Goal: Task Accomplishment & Management: Use online tool/utility

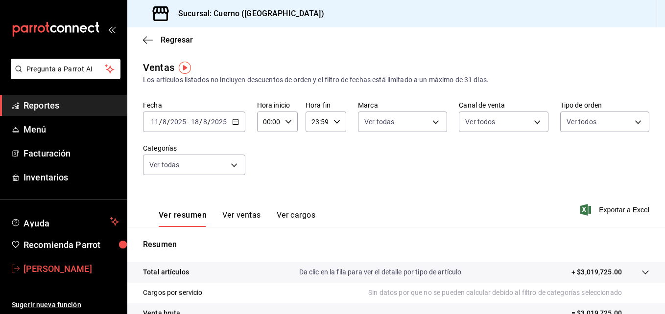
click at [94, 268] on span "[PERSON_NAME]" at bounding box center [70, 268] width 95 height 13
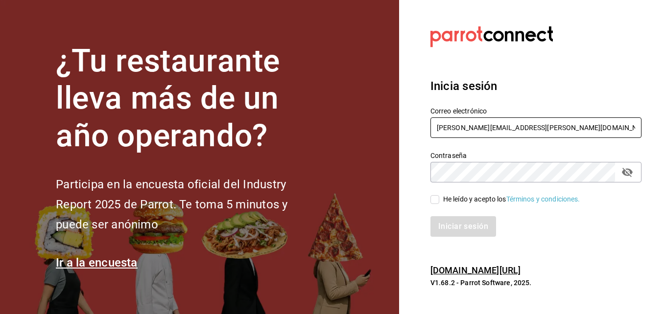
click at [519, 123] on input "[PERSON_NAME][EMAIL_ADDRESS][PERSON_NAME][DOMAIN_NAME]" at bounding box center [535, 127] width 211 height 21
type input "[EMAIL_ADDRESS][DOMAIN_NAME]"
click at [436, 202] on input "He leído y acepto los Términos y condiciones." at bounding box center [434, 199] width 9 height 9
checkbox input "true"
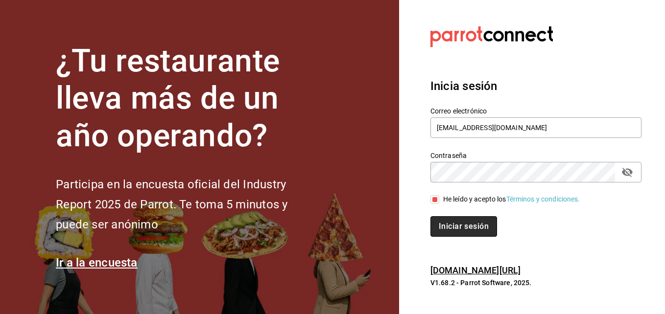
click at [461, 230] on button "Iniciar sesión" at bounding box center [463, 226] width 67 height 21
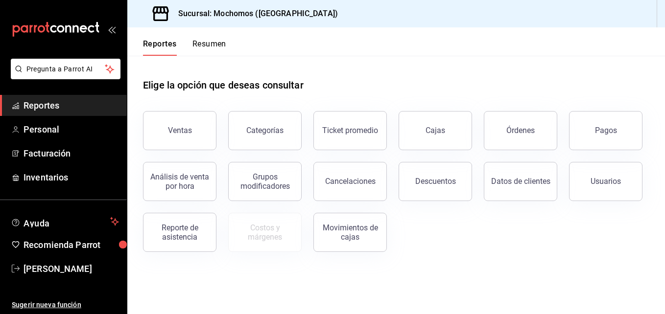
drag, startPoint x: 0, startPoint y: 0, endPoint x: 467, endPoint y: 287, distance: 548.6
click at [467, 287] on main "Elige la opción que deseas consultar Ventas Categorías Ticket promedio Cajas Ór…" at bounding box center [395, 185] width 537 height 258
click at [79, 270] on span "José luis Vasquez" at bounding box center [70, 268] width 95 height 13
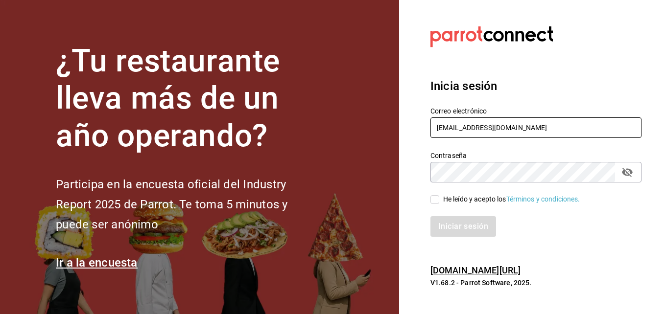
click at [518, 133] on input "[EMAIL_ADDRESS][DOMAIN_NAME]" at bounding box center [535, 127] width 211 height 21
type input "[PERSON_NAME][EMAIL_ADDRESS][PERSON_NAME][DOMAIN_NAME]"
click at [436, 198] on input "He leído y acepto los Términos y condiciones." at bounding box center [434, 199] width 9 height 9
checkbox input "true"
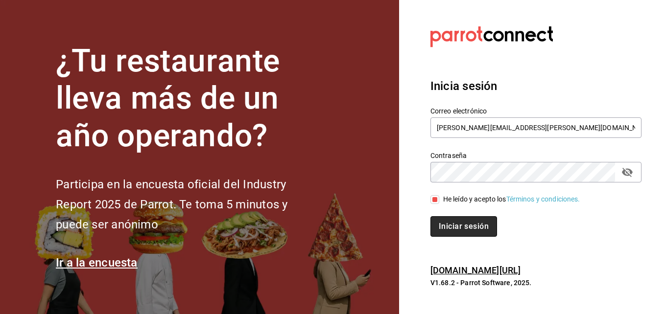
click at [465, 220] on button "Iniciar sesión" at bounding box center [463, 226] width 67 height 21
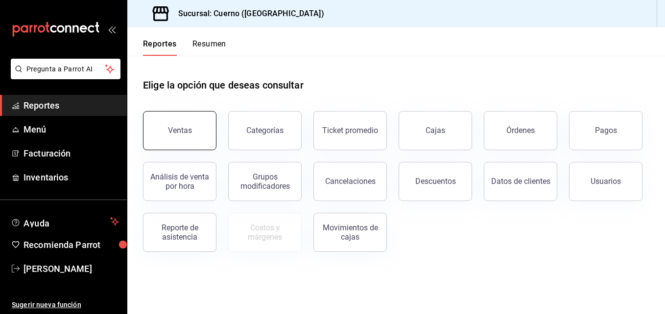
click at [204, 142] on button "Ventas" at bounding box center [179, 130] width 73 height 39
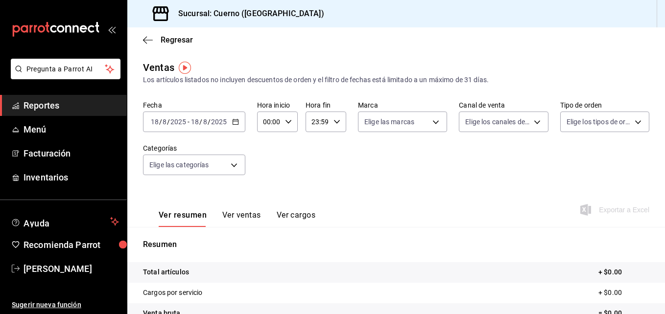
click at [226, 126] on div "2025-08-18 18 / 8 / 2025 - 2025-08-18 18 / 8 / 2025" at bounding box center [194, 122] width 102 height 21
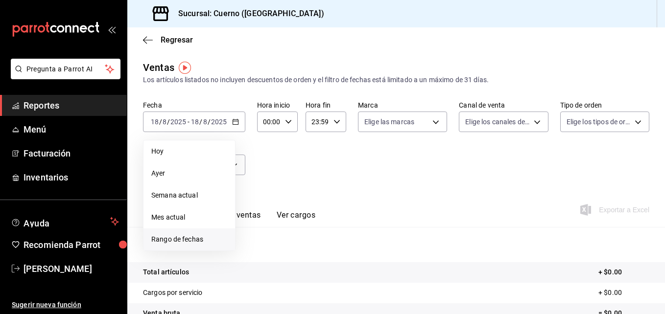
click at [177, 241] on span "Rango de fechas" at bounding box center [189, 239] width 76 height 10
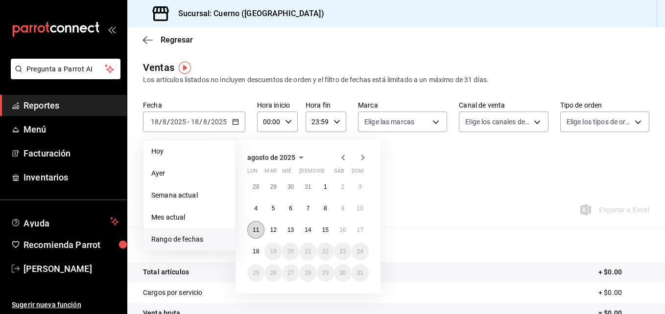
click at [255, 227] on abbr "11" at bounding box center [256, 230] width 6 height 7
click at [256, 254] on abbr "18" at bounding box center [256, 251] width 6 height 7
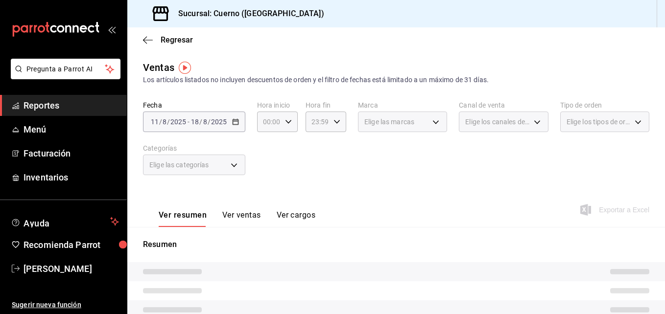
click at [429, 119] on div "Elige las marcas" at bounding box center [402, 122] width 89 height 21
click at [432, 126] on div "Elige las marcas" at bounding box center [402, 122] width 89 height 21
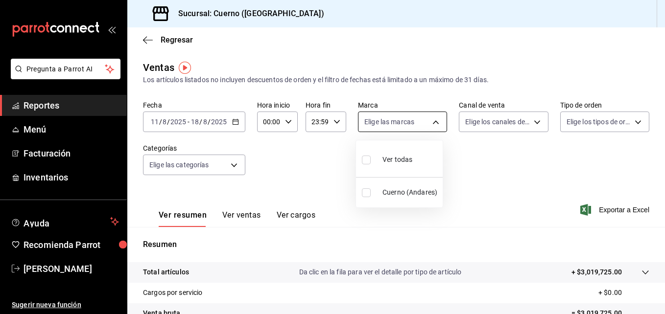
click at [432, 126] on body "Pregunta a Parrot AI Reportes Menú Facturación Inventarios Ayuda Recomienda Par…" at bounding box center [332, 157] width 665 height 314
click at [369, 162] on input "checkbox" at bounding box center [366, 160] width 9 height 9
checkbox input "true"
type input "c9e961b9-bc29-480f-a65c-324ff110f526"
checkbox input "true"
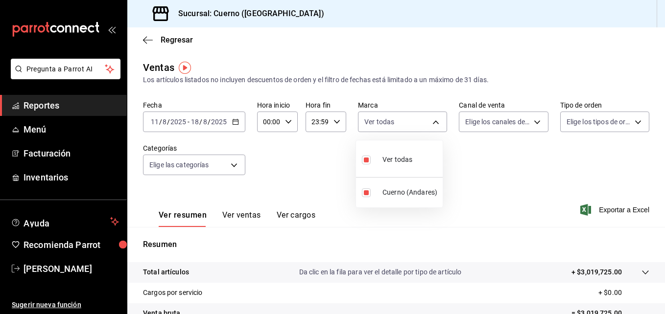
click at [540, 122] on div at bounding box center [332, 157] width 665 height 314
click at [540, 122] on body "Pregunta a Parrot AI Reportes Menú Facturación Inventarios Ayuda Recomienda Par…" at bounding box center [332, 157] width 665 height 314
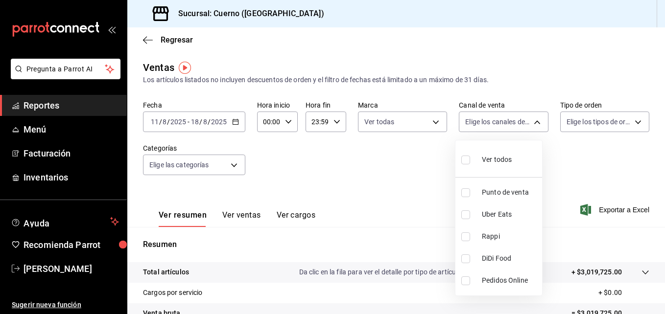
click at [479, 160] on div "Ver todos" at bounding box center [486, 158] width 50 height 21
type input "PARROT,UBER_EATS,RAPPI,DIDI_FOOD,ONLINE"
checkbox input "true"
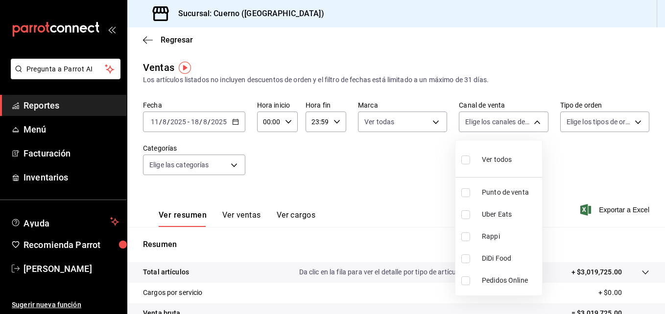
checkbox input "true"
click at [631, 118] on div at bounding box center [332, 157] width 665 height 314
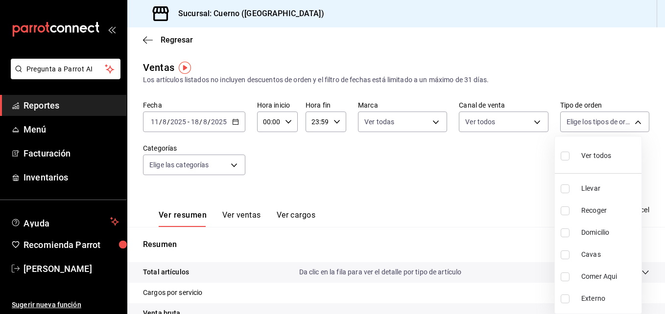
click at [631, 118] on body "Pregunta a Parrot AI Reportes Menú Facturación Inventarios Ayuda Recomienda Par…" at bounding box center [332, 157] width 665 height 314
click at [565, 156] on input "checkbox" at bounding box center [564, 156] width 9 height 9
checkbox input "true"
type input "dfbf6a66-9e2c-4531-8c07-cb6fdb35851c,965fb10a-4951-4111-90b6-db3caf29f93a,2f3c6…"
checkbox input "true"
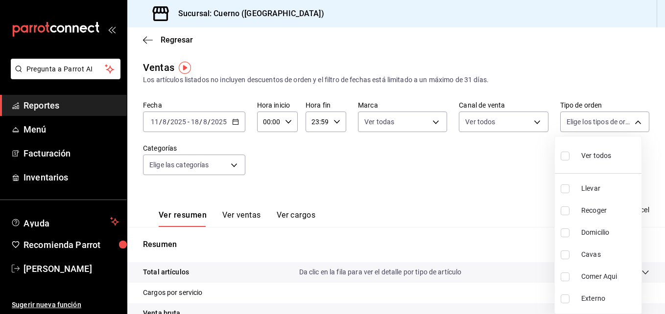
checkbox input "true"
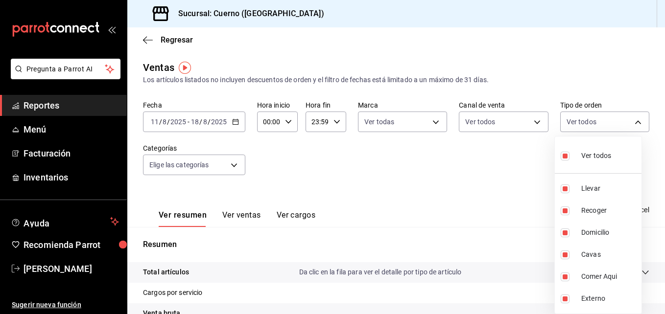
click at [227, 164] on div at bounding box center [332, 157] width 665 height 314
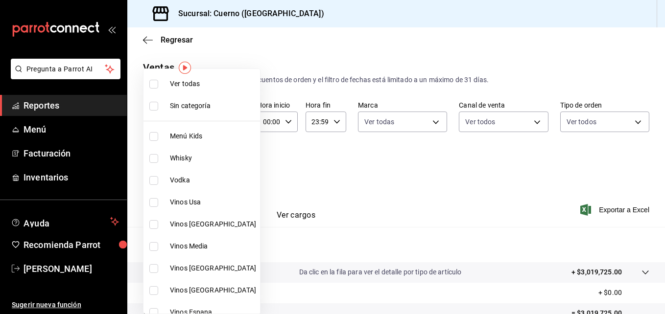
click at [232, 164] on body "Pregunta a Parrot AI Reportes Menú Facturación Inventarios Ayuda Recomienda Par…" at bounding box center [332, 157] width 665 height 314
click at [155, 85] on input "checkbox" at bounding box center [153, 84] width 9 height 9
checkbox input "true"
type input "a99b9eb1-d5e4-4ca6-a53e-4c42022e859a,8d843363-7b8b-4002-90a0-c01944697fe5,d20f9…"
checkbox input "true"
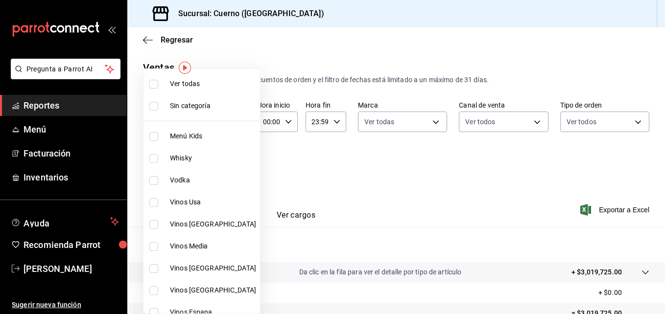
checkbox input "true"
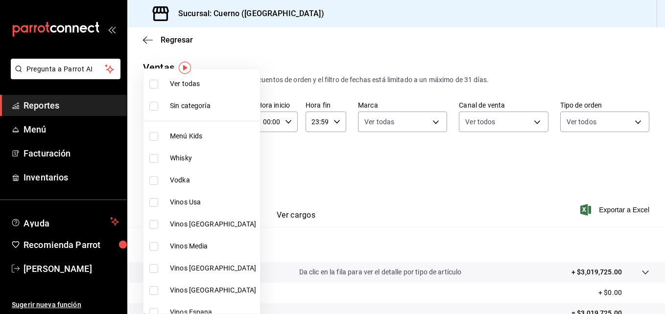
checkbox input "true"
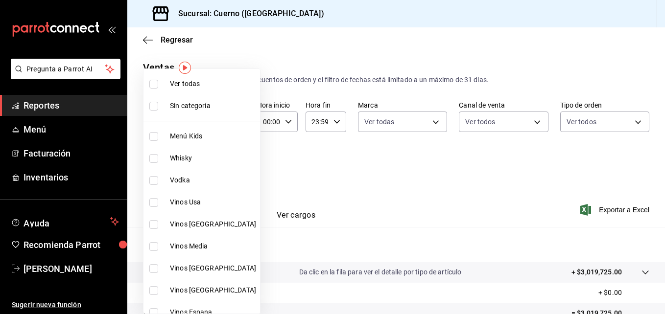
checkbox input "true"
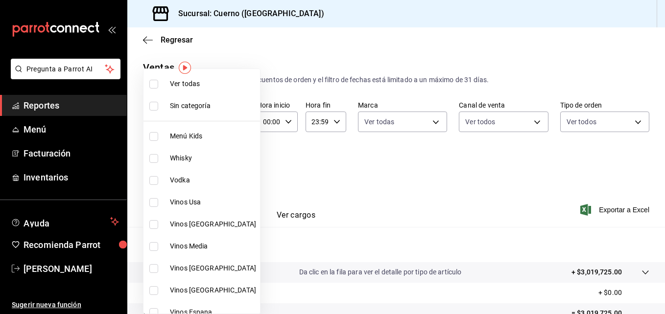
checkbox input "true"
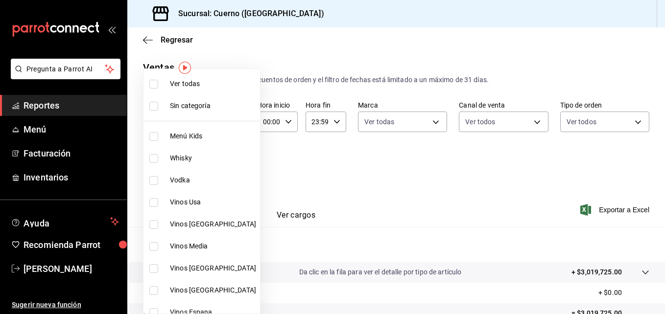
checkbox input "true"
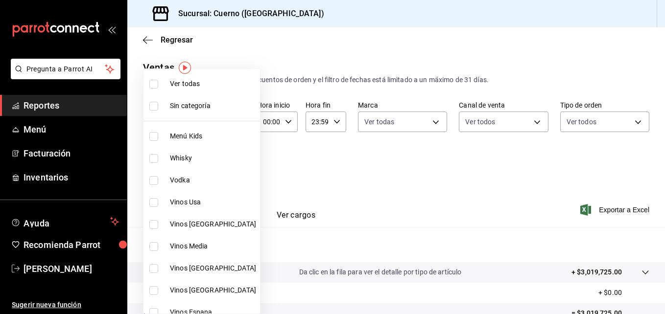
checkbox input "true"
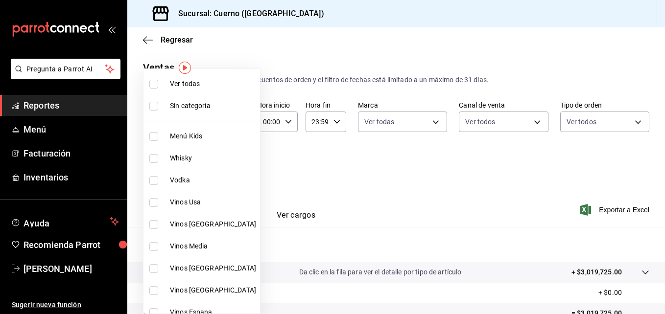
checkbox input "true"
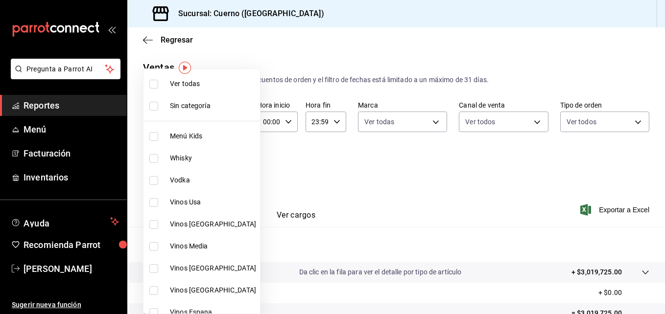
checkbox input "true"
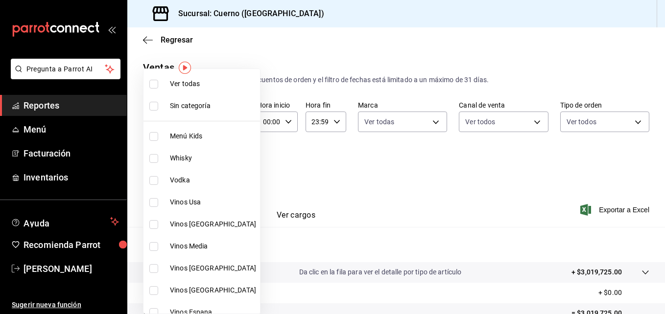
checkbox input "true"
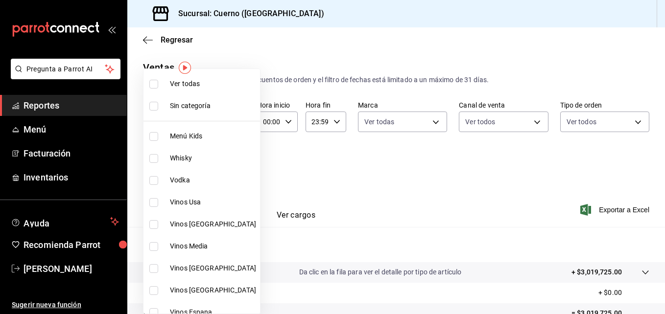
checkbox input "true"
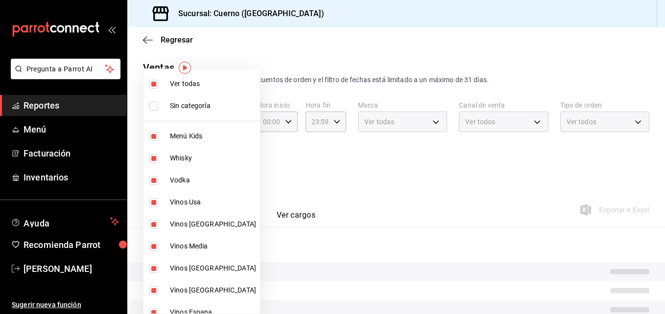
click at [384, 204] on div at bounding box center [332, 157] width 665 height 314
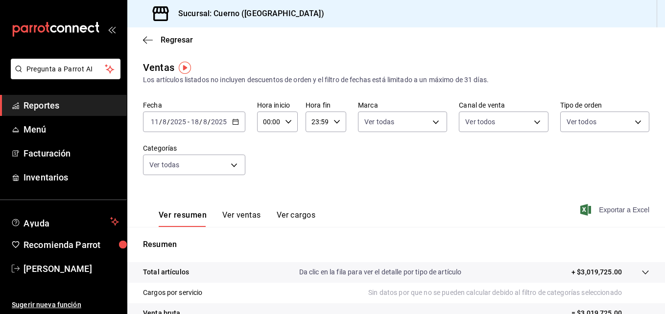
click at [597, 209] on span "Exportar a Excel" at bounding box center [615, 210] width 67 height 12
click at [87, 260] on link "[PERSON_NAME]" at bounding box center [63, 268] width 127 height 21
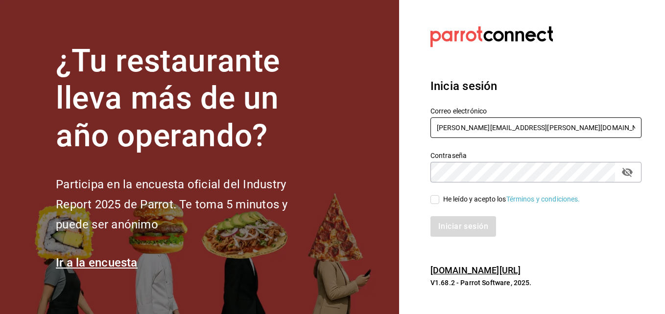
click at [494, 129] on input "[PERSON_NAME][EMAIL_ADDRESS][PERSON_NAME][DOMAIN_NAME]" at bounding box center [535, 127] width 211 height 21
type input "[EMAIL_ADDRESS][DOMAIN_NAME]"
click at [436, 200] on input "He leído y acepto los Términos y condiciones." at bounding box center [434, 199] width 9 height 9
checkbox input "true"
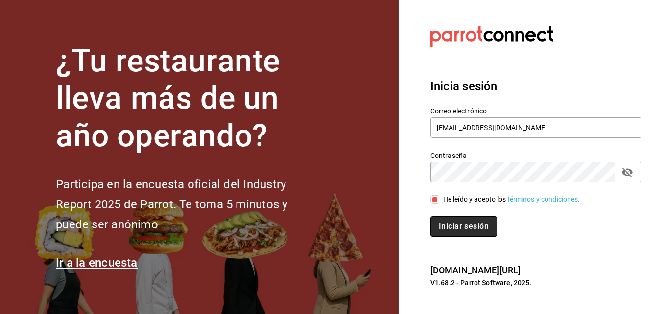
click at [448, 224] on button "Iniciar sesión" at bounding box center [463, 226] width 67 height 21
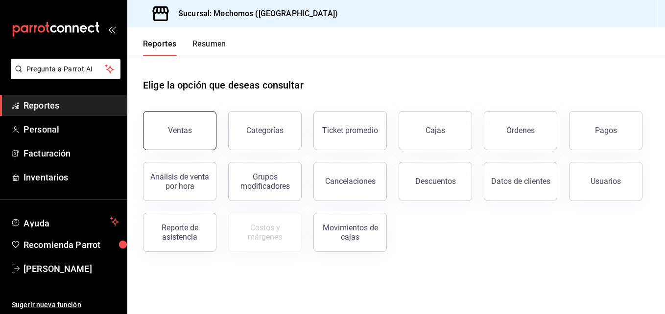
click at [191, 123] on button "Ventas" at bounding box center [179, 130] width 73 height 39
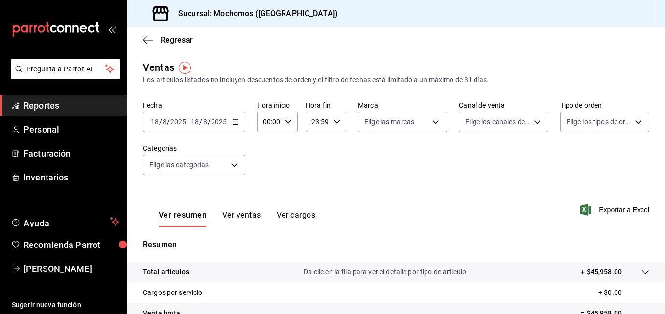
click at [236, 124] on \(Stroke\) "button" at bounding box center [235, 121] width 6 height 5
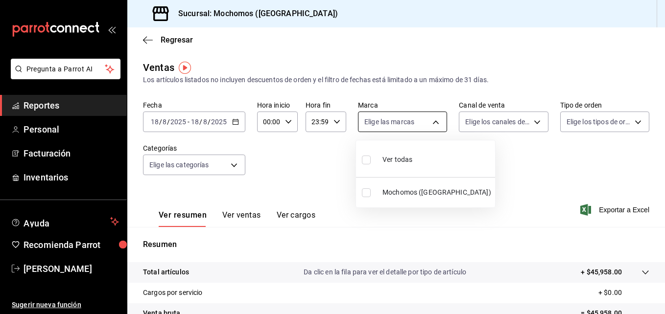
click at [433, 126] on body "Pregunta a Parrot AI Reportes Personal Facturación Inventarios Ayuda Recomienda…" at bounding box center [332, 157] width 665 height 314
click at [365, 164] on input "checkbox" at bounding box center [366, 160] width 9 height 9
checkbox input "true"
type input "562d5b5b-21a2-4ace-a941-66278f4a6c49"
checkbox input "true"
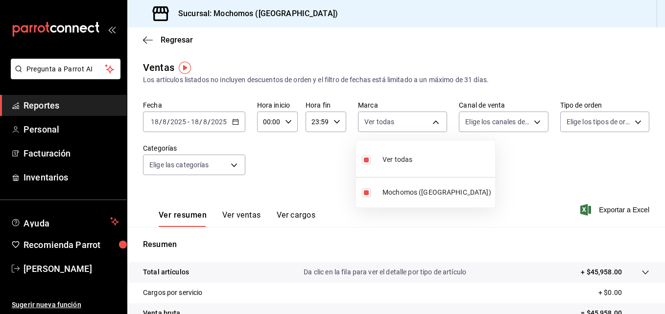
click at [528, 128] on div at bounding box center [332, 157] width 665 height 314
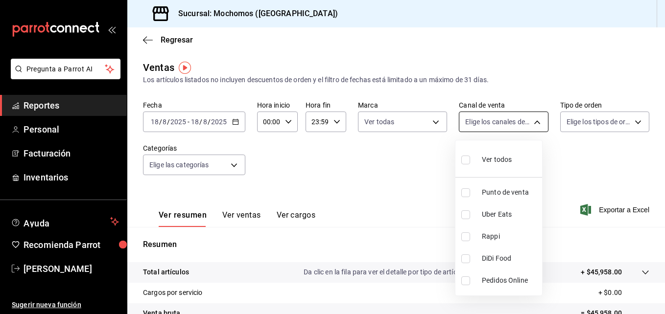
click at [528, 125] on body "Pregunta a Parrot AI Reportes Personal Facturación Inventarios Ayuda Recomienda…" at bounding box center [332, 157] width 665 height 314
click at [467, 162] on input "checkbox" at bounding box center [465, 160] width 9 height 9
checkbox input "true"
type input "PARROT,UBER_EATS,RAPPI,DIDI_FOOD,ONLINE"
checkbox input "true"
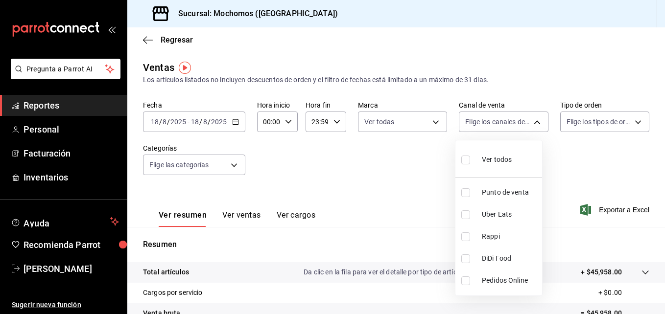
checkbox input "true"
click at [628, 126] on div at bounding box center [332, 157] width 665 height 314
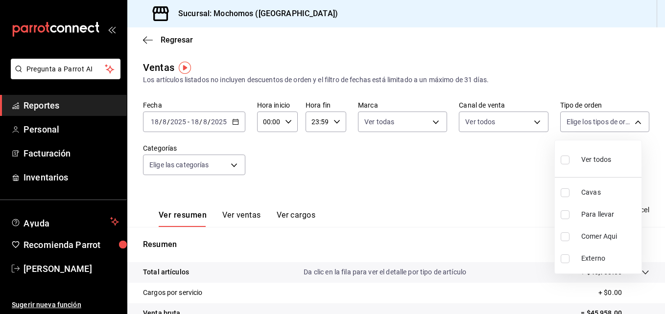
click at [628, 126] on body "Pregunta a Parrot AI Reportes Personal Facturación Inventarios Ayuda Recomienda…" at bounding box center [332, 157] width 665 height 314
click at [568, 156] on input "checkbox" at bounding box center [564, 160] width 9 height 9
checkbox input "true"
type input "3511826e-d0de-4296-8152-2ac5d1de6c07,baed2e38-a444-4c8b-baeb-c256ad15bf0c,e2b47…"
checkbox input "true"
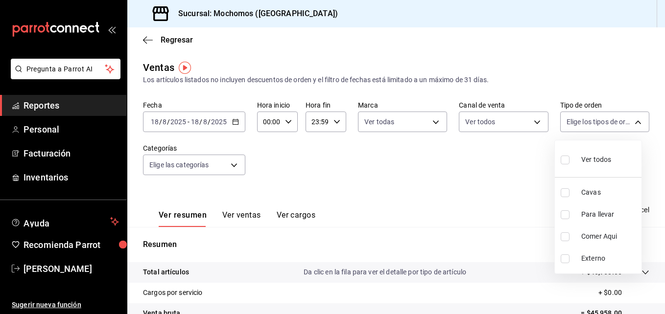
checkbox input "true"
click at [236, 161] on div at bounding box center [332, 157] width 665 height 314
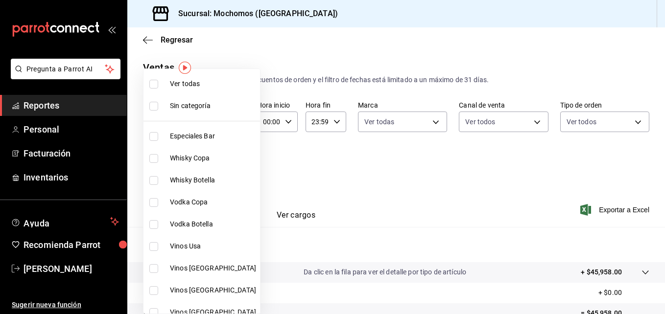
click at [234, 162] on body "Pregunta a Parrot AI Reportes Personal Facturación Inventarios Ayuda Recomienda…" at bounding box center [332, 157] width 665 height 314
click at [157, 80] on input "checkbox" at bounding box center [153, 84] width 9 height 9
checkbox input "true"
type input "2d195258-a112-483e-9c41-0e6351594330,d48f3e9a-3ab1-4b8f-8ab3-d3938f1810f2,a94d4…"
checkbox input "true"
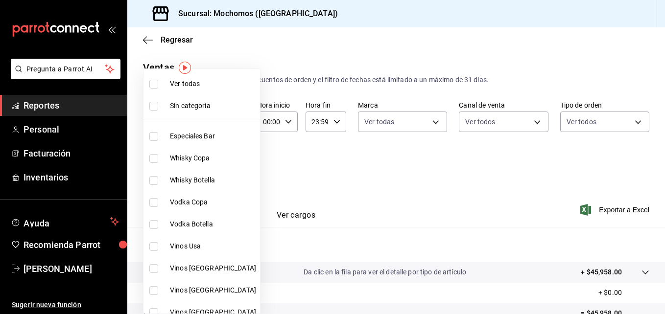
checkbox input "true"
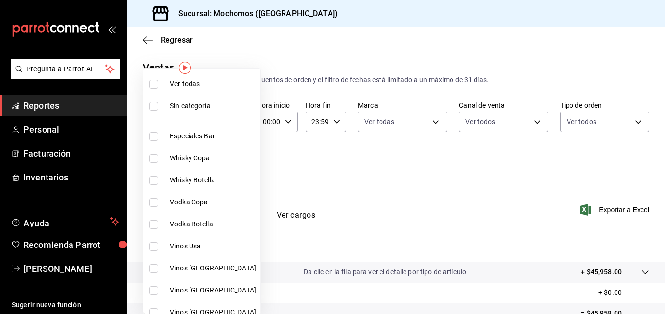
checkbox input "true"
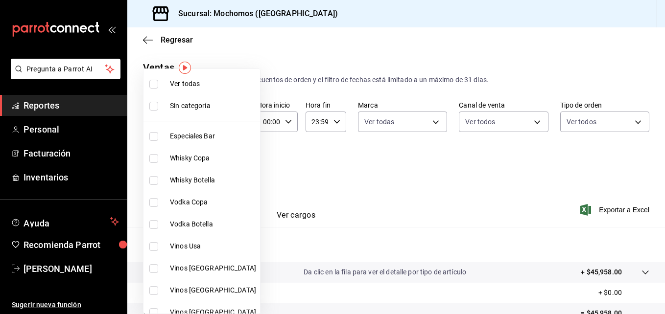
checkbox input "true"
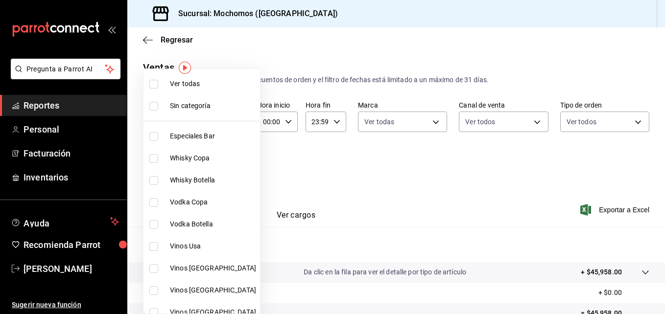
checkbox input "true"
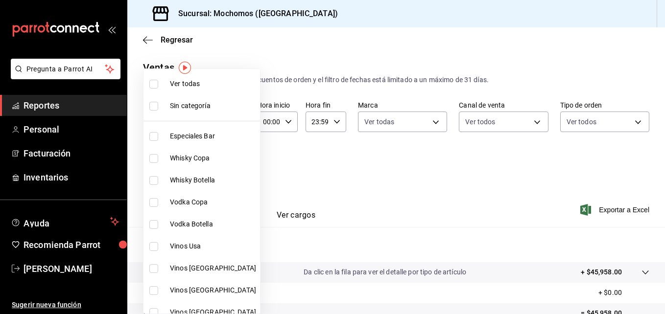
checkbox input "true"
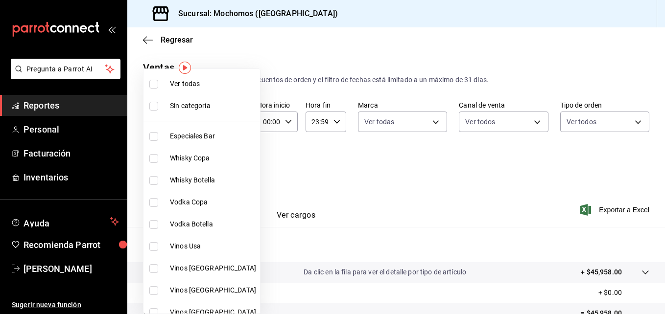
checkbox input "true"
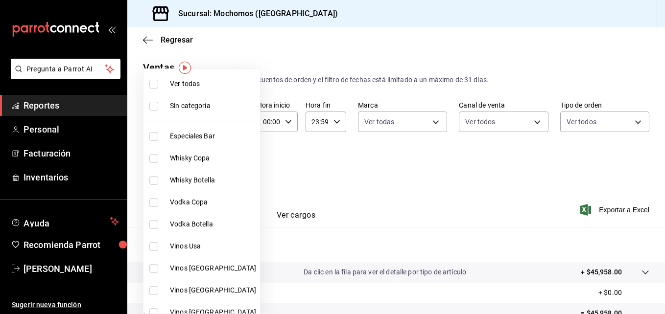
checkbox input "true"
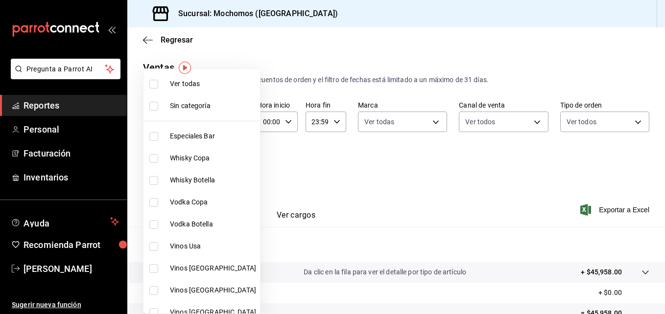
checkbox input "true"
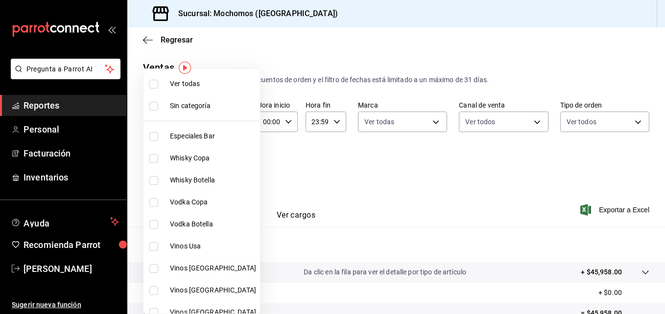
checkbox input "true"
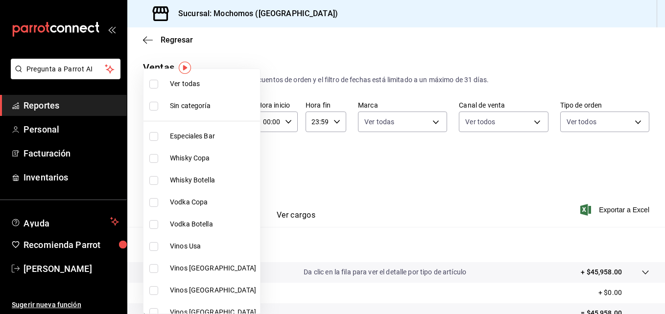
checkbox input "true"
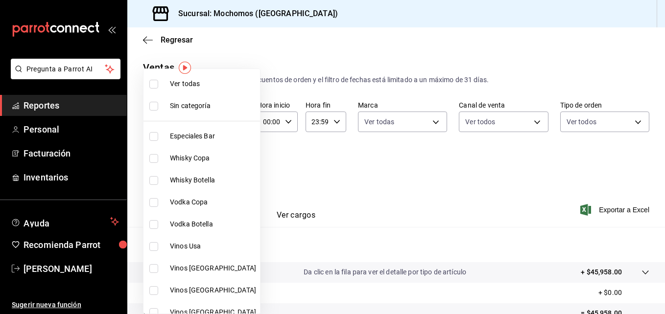
checkbox input "true"
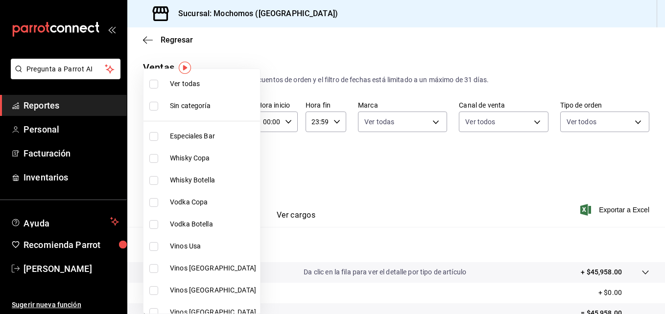
checkbox input "true"
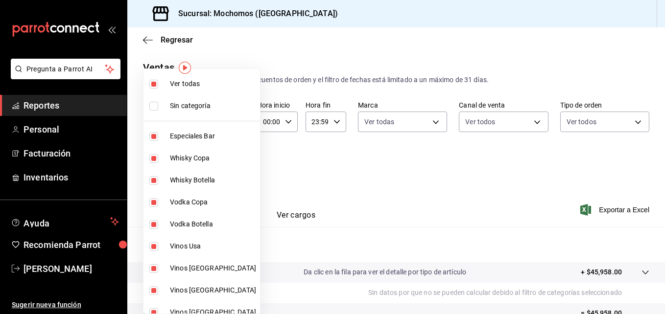
click at [354, 159] on div at bounding box center [332, 157] width 665 height 314
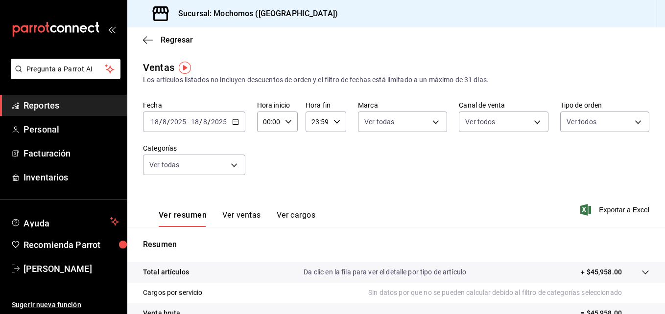
click at [229, 130] on div "2025-08-18 18 / 8 / 2025 - 2025-08-18 18 / 8 / 2025" at bounding box center [194, 122] width 102 height 21
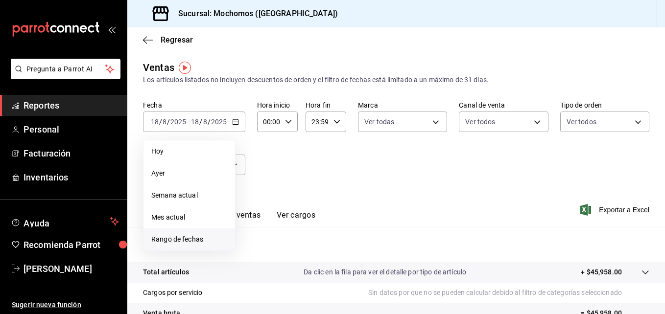
click at [178, 236] on span "Rango de fechas" at bounding box center [189, 239] width 76 height 10
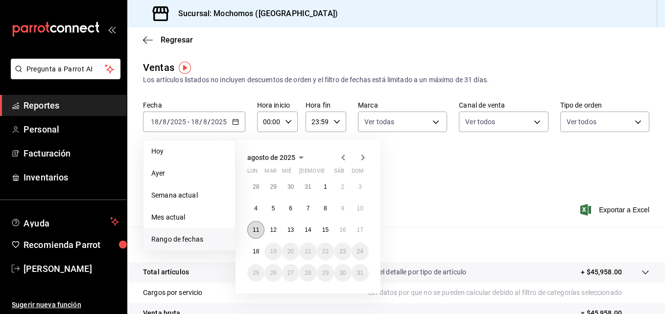
click at [259, 228] on button "11" at bounding box center [255, 230] width 17 height 18
click at [257, 252] on abbr "18" at bounding box center [256, 251] width 6 height 7
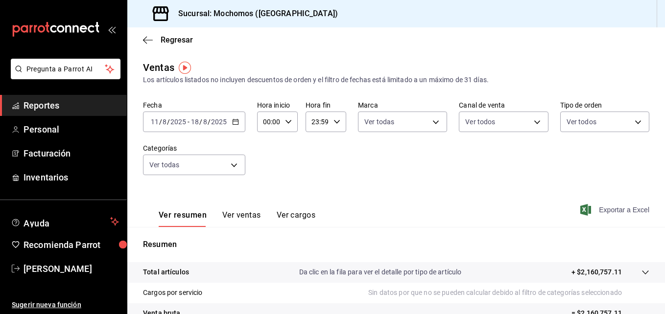
click at [597, 211] on span "Exportar a Excel" at bounding box center [615, 210] width 67 height 12
